Goal: Task Accomplishment & Management: Use online tool/utility

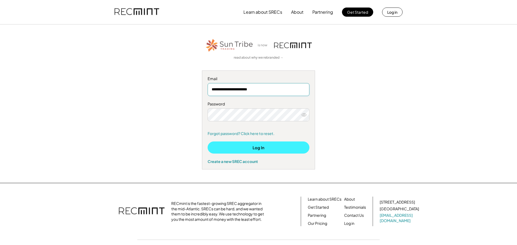
click at [234, 151] on button "Log In" at bounding box center [258, 148] width 102 height 12
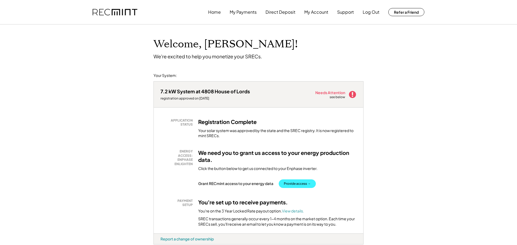
click at [301, 185] on button "Provide access →" at bounding box center [296, 183] width 37 height 9
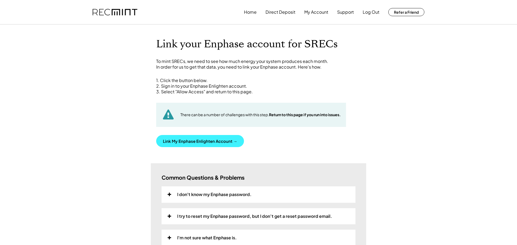
click at [197, 143] on button "Link My Enphase Enlighten Account →" at bounding box center [200, 141] width 88 height 12
